Goal: Task Accomplishment & Management: Manage account settings

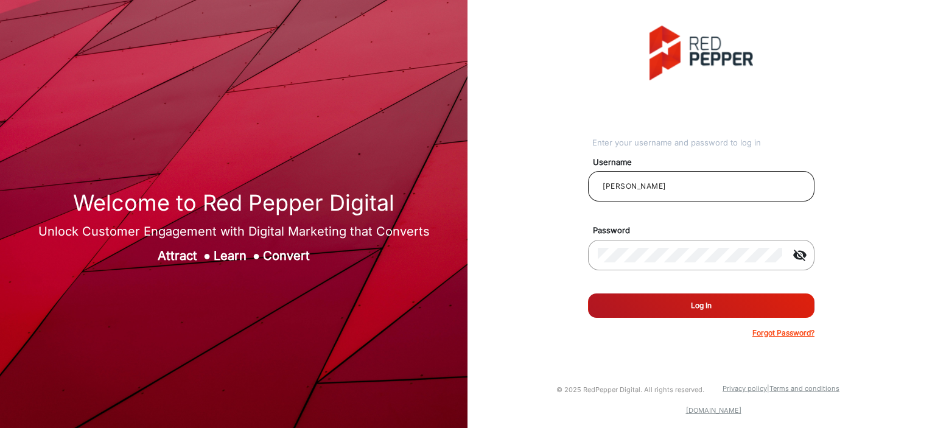
click at [697, 186] on input "[PERSON_NAME]" at bounding box center [701, 186] width 207 height 15
type input "[PERSON_NAME] prod"
click at [802, 255] on mat-icon "visibility_off" at bounding box center [800, 255] width 29 height 15
click at [738, 308] on button "Log In" at bounding box center [701, 306] width 227 height 24
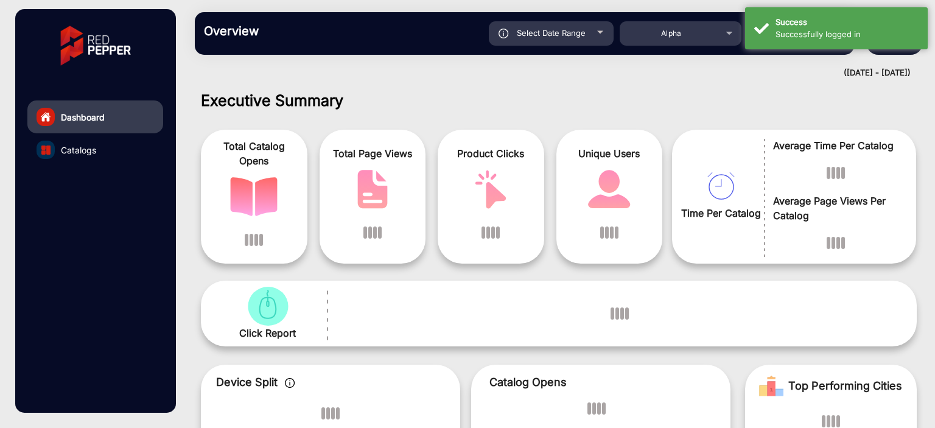
scroll to position [9, 0]
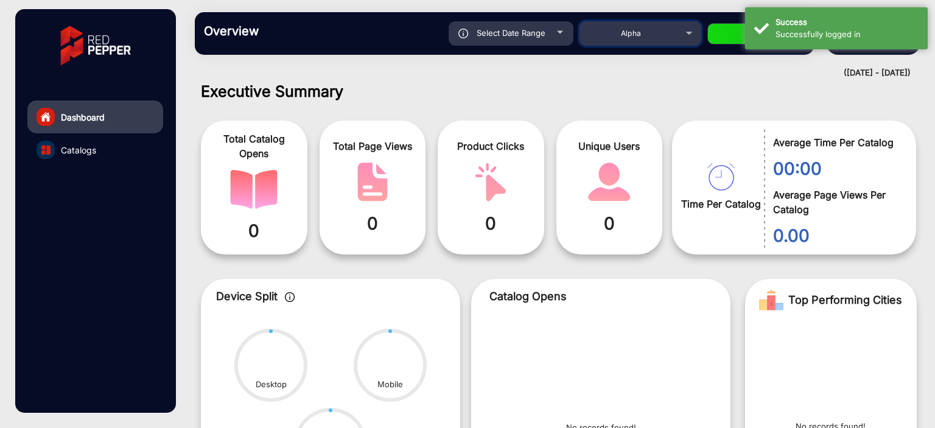
click at [666, 29] on div "Alpha" at bounding box center [631, 33] width 97 height 15
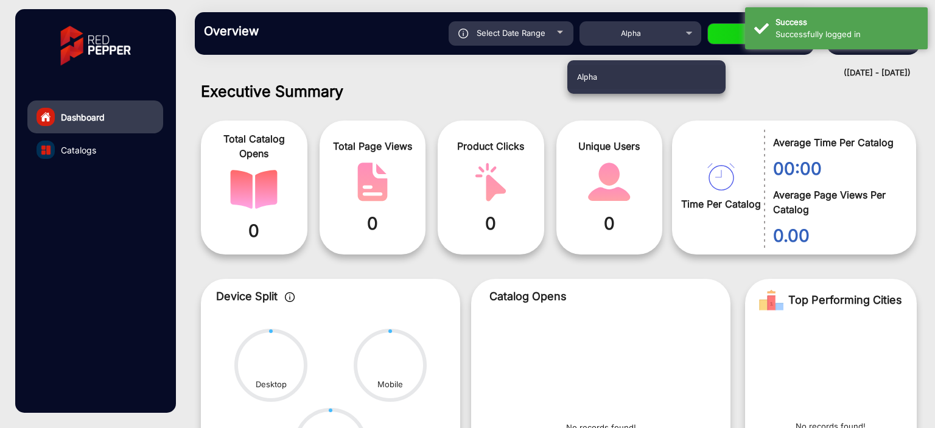
click at [466, 116] on div at bounding box center [467, 214] width 935 height 428
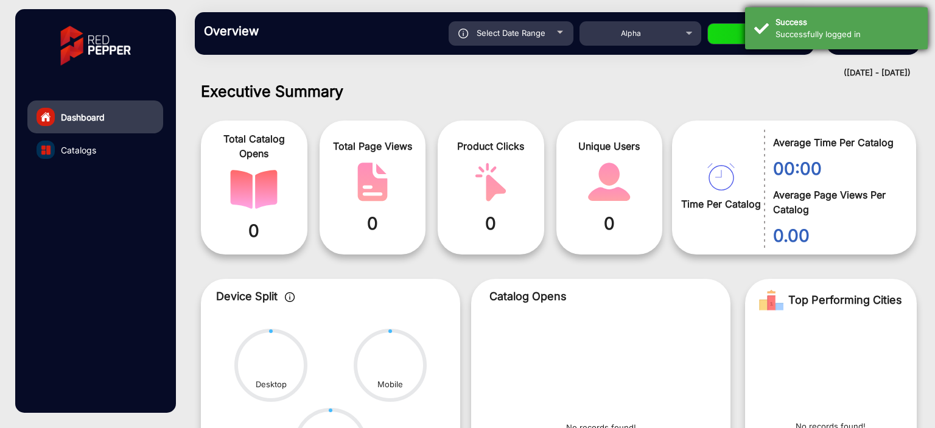
click at [797, 29] on div "Successfully logged in" at bounding box center [847, 35] width 143 height 12
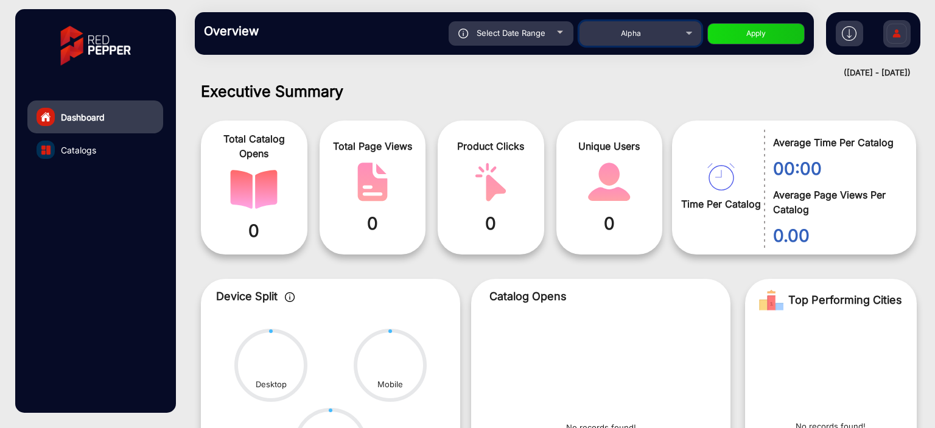
click at [650, 36] on div "Alpha" at bounding box center [631, 33] width 97 height 15
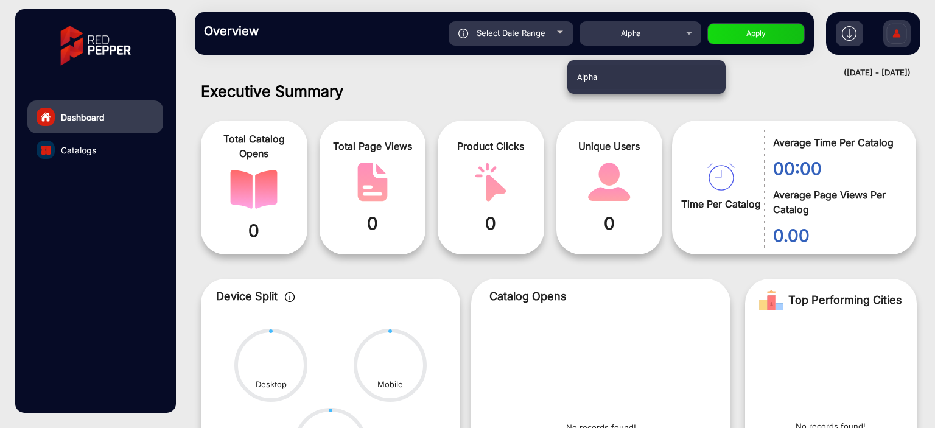
click at [494, 90] on div at bounding box center [467, 214] width 935 height 428
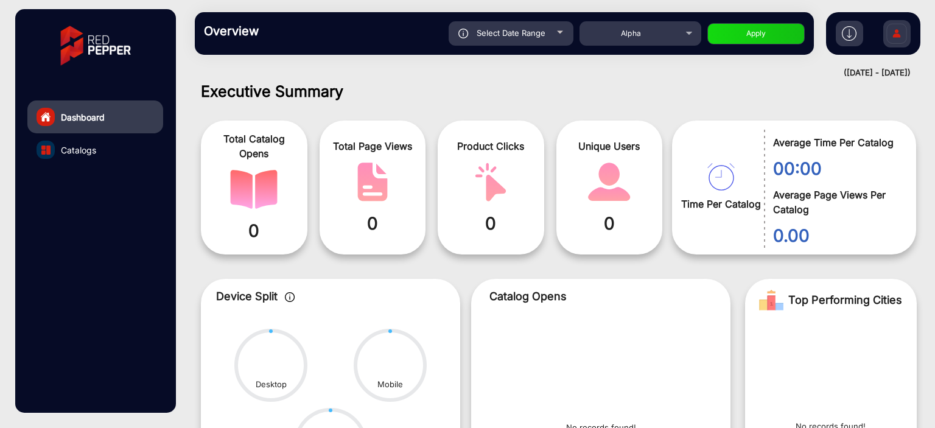
click at [887, 33] on img at bounding box center [897, 35] width 26 height 43
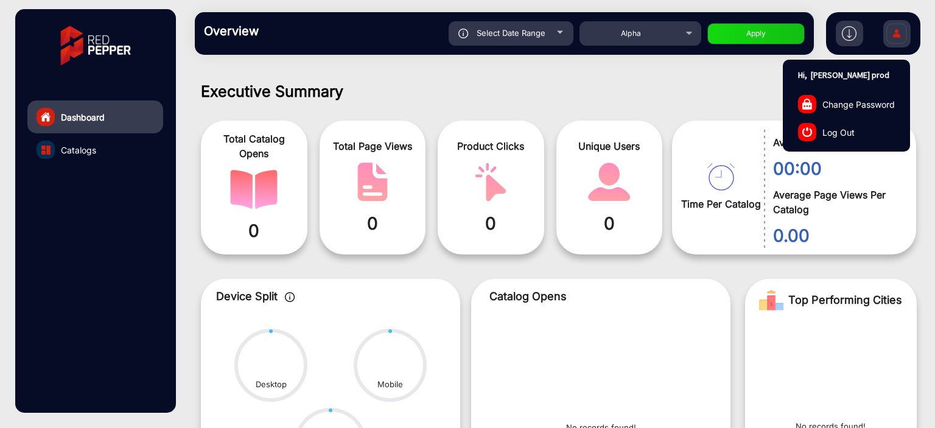
click at [846, 121] on link "Log Out" at bounding box center [847, 132] width 126 height 28
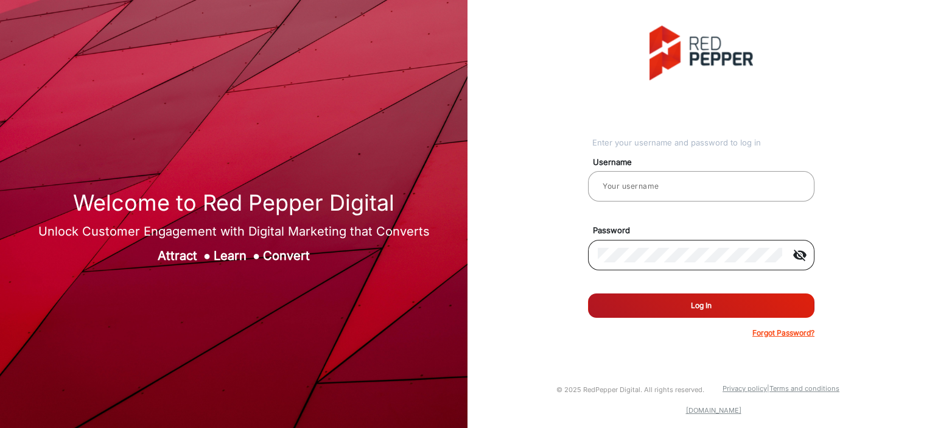
type input "[PERSON_NAME] prod"
click at [797, 248] on mat-icon "visibility_off" at bounding box center [800, 255] width 29 height 15
click at [725, 305] on button "Log In" at bounding box center [701, 306] width 227 height 24
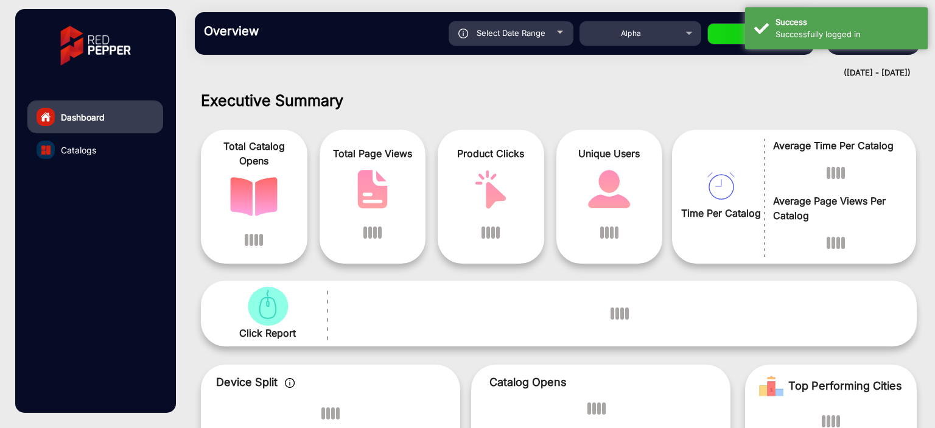
scroll to position [9, 0]
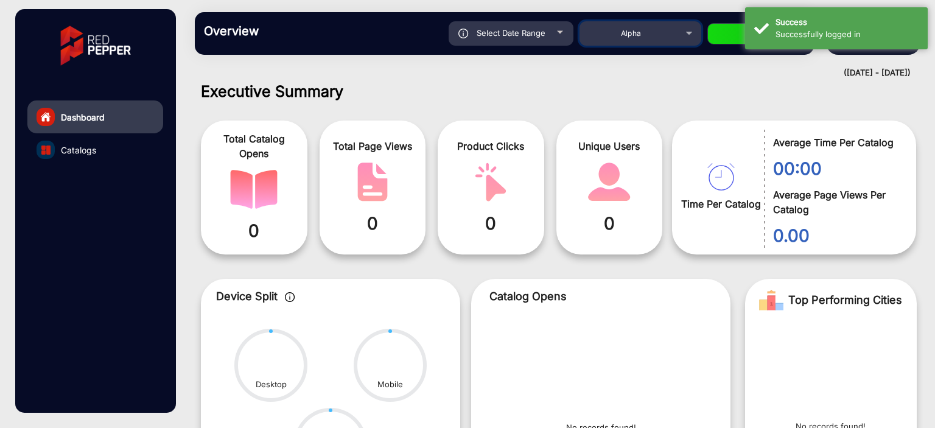
click at [649, 40] on div "Alpha" at bounding box center [631, 33] width 97 height 15
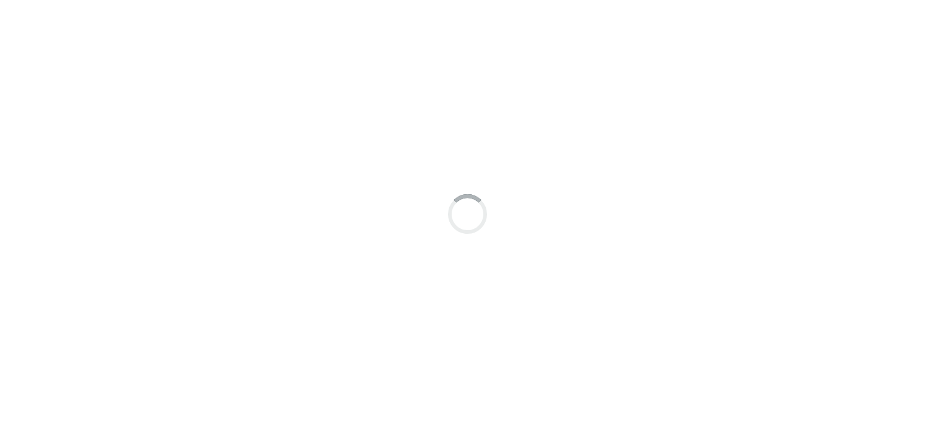
scroll to position [9, 0]
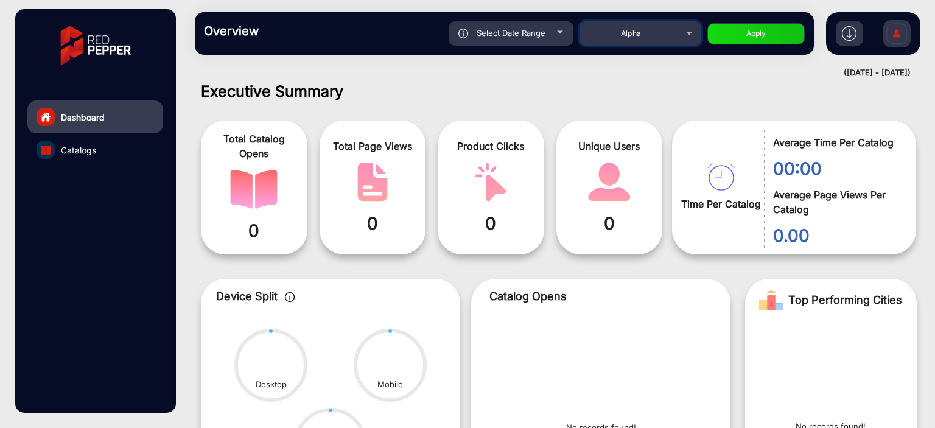
click at [675, 37] on div "Alpha" at bounding box center [631, 33] width 97 height 15
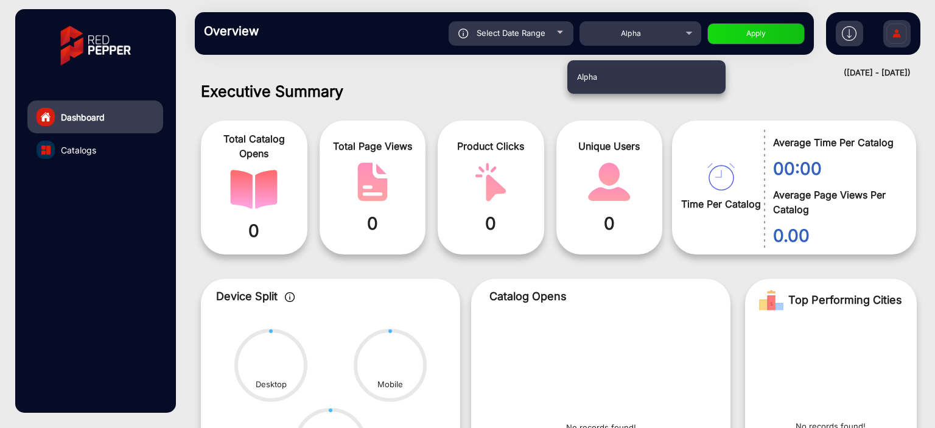
click at [675, 37] on div at bounding box center [467, 214] width 935 height 428
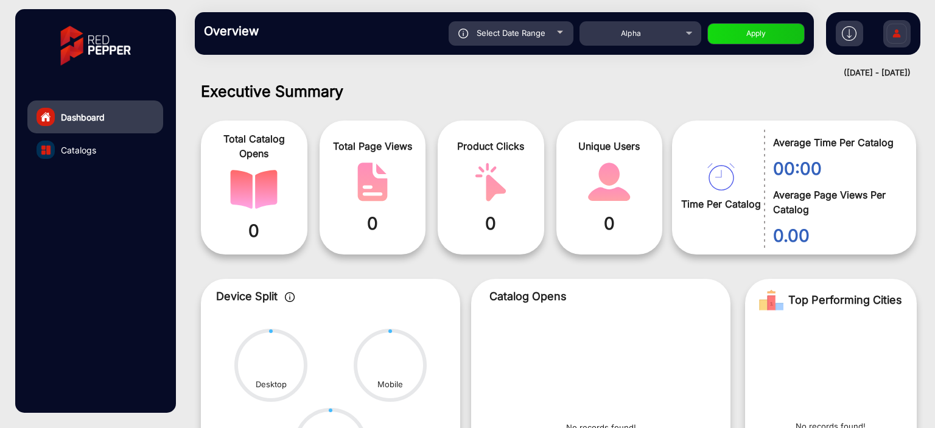
click at [895, 29] on img at bounding box center [897, 35] width 26 height 43
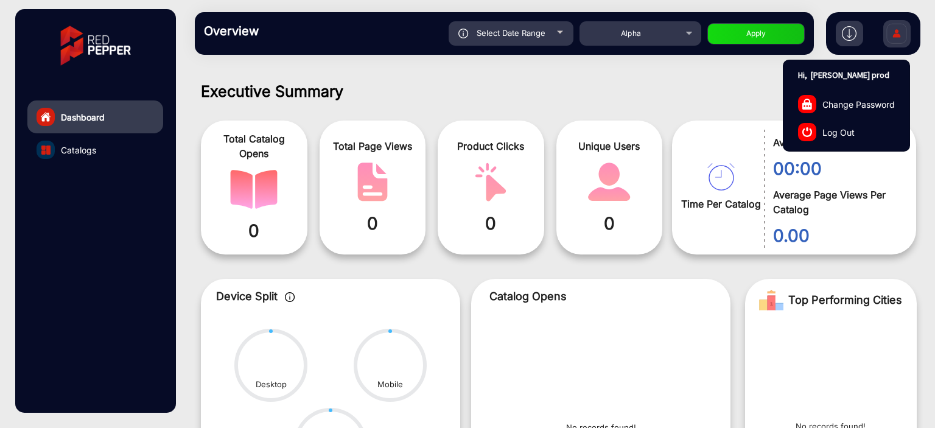
click at [835, 126] on span "Log Out" at bounding box center [839, 131] width 32 height 13
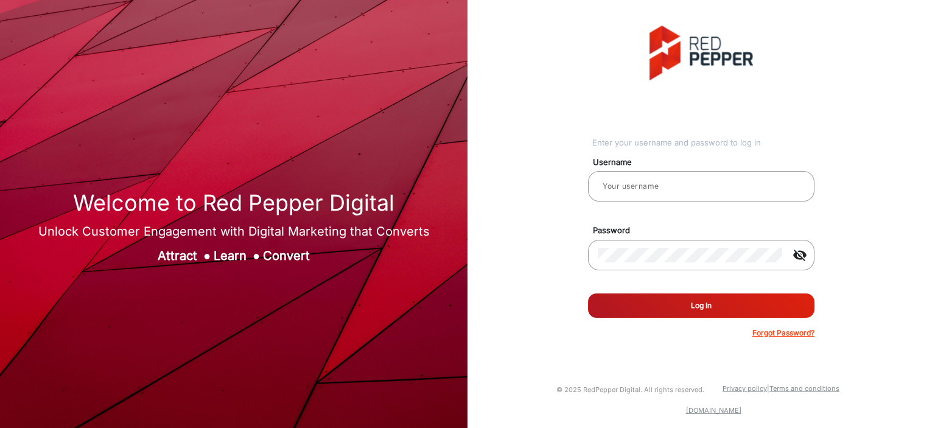
type input "[PERSON_NAME] prod"
click at [697, 309] on button "Log In" at bounding box center [701, 306] width 227 height 24
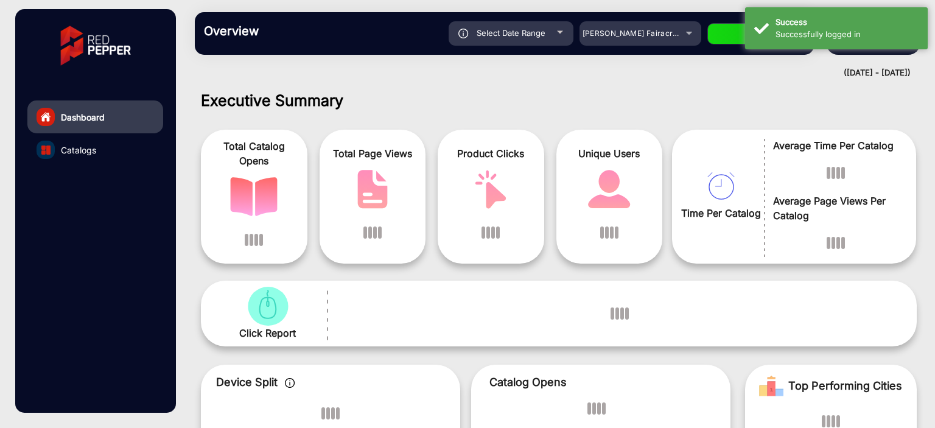
scroll to position [9, 0]
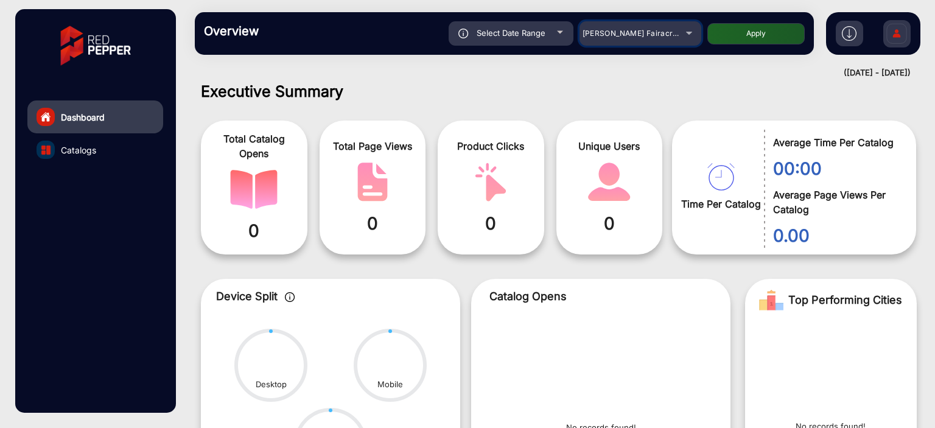
click at [656, 36] on span "Adams Fairacre Farms" at bounding box center [643, 33] width 121 height 9
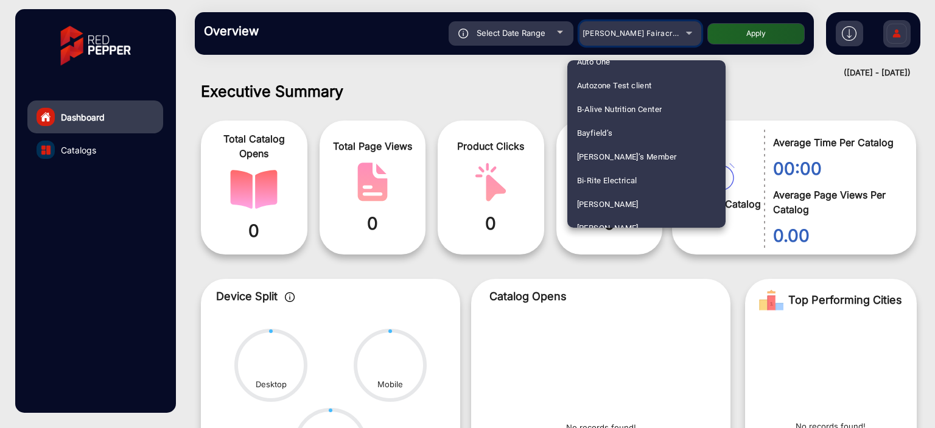
scroll to position [446, 0]
